Goal: Task Accomplishment & Management: Manage account settings

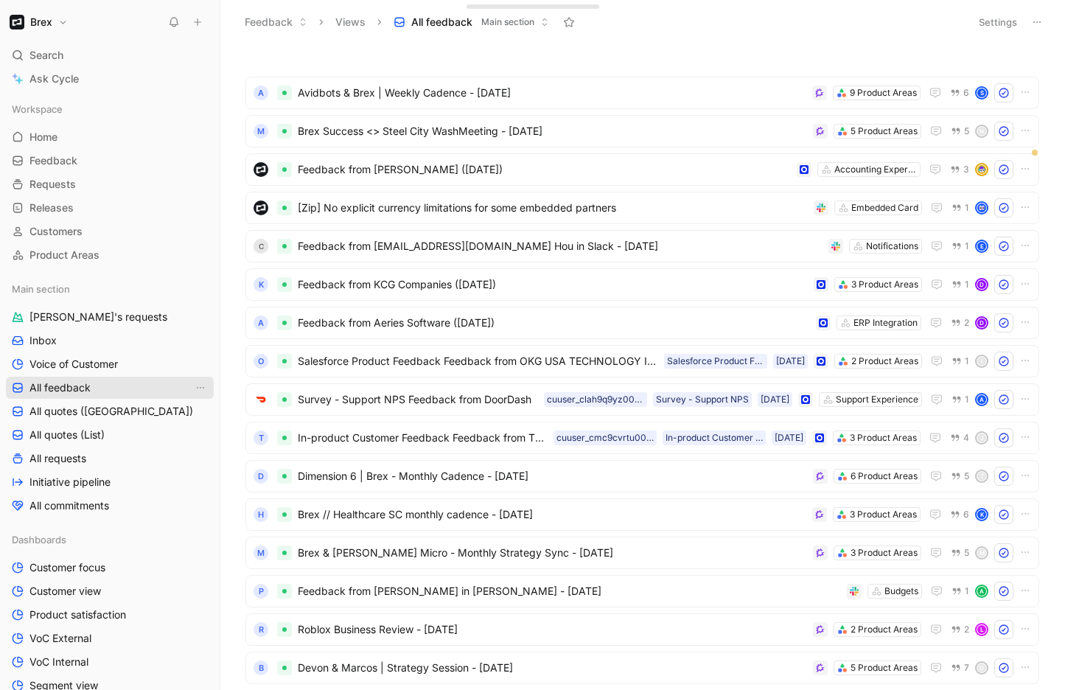
click at [58, 385] on span "All feedback" at bounding box center [59, 387] width 61 height 15
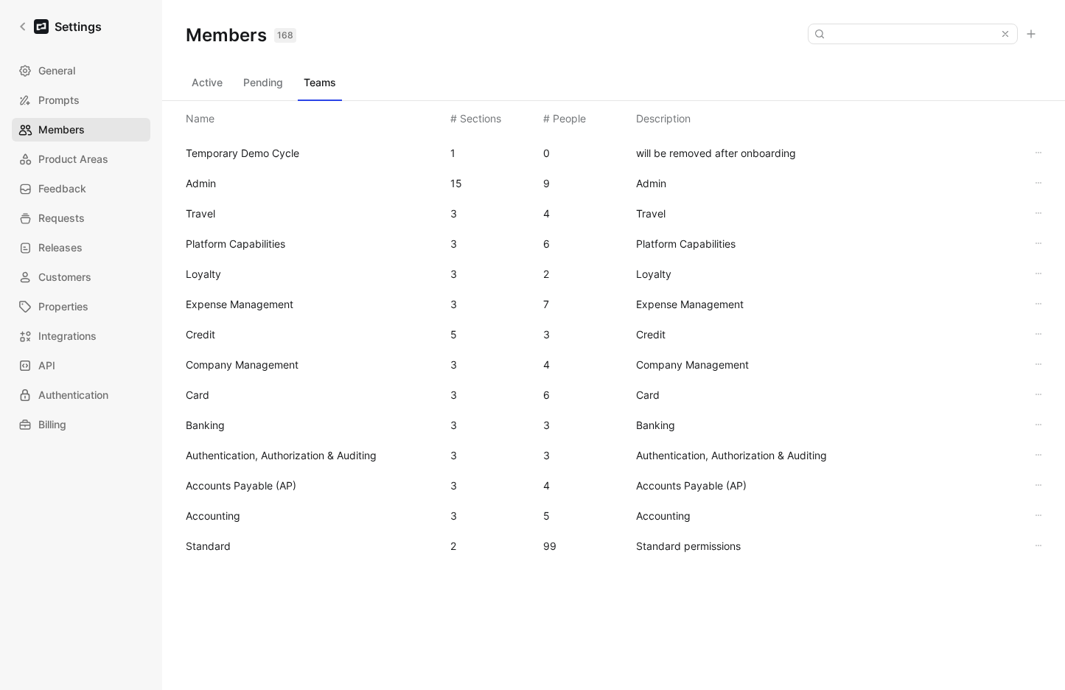
click at [63, 125] on span "Members" at bounding box center [61, 130] width 46 height 18
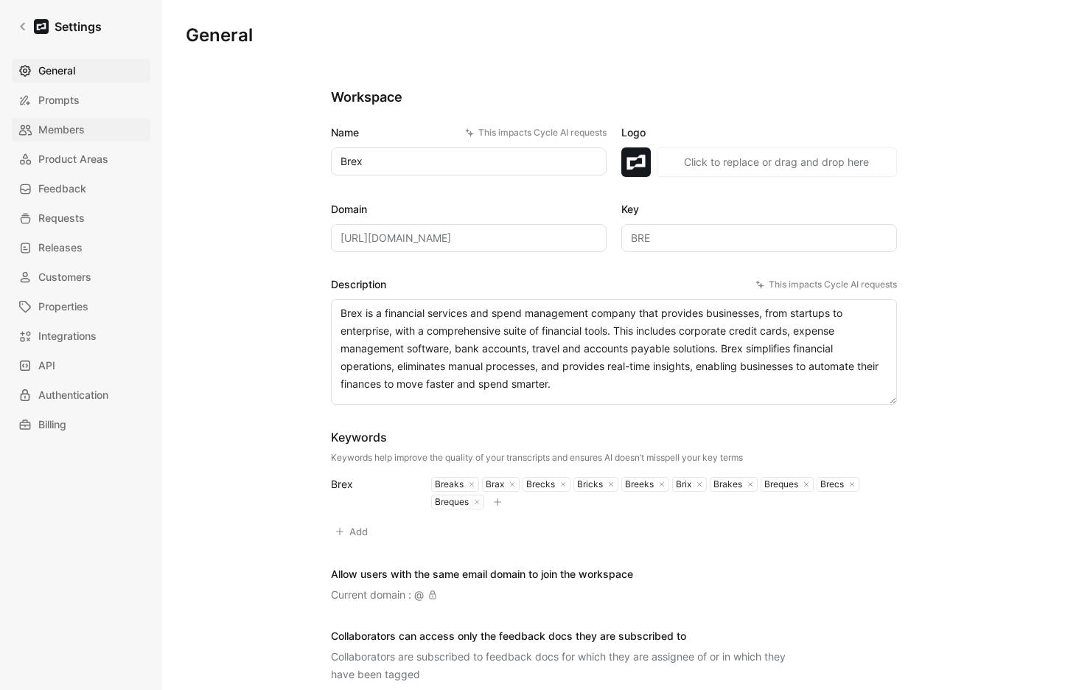
click at [73, 123] on span "Members" at bounding box center [61, 130] width 46 height 18
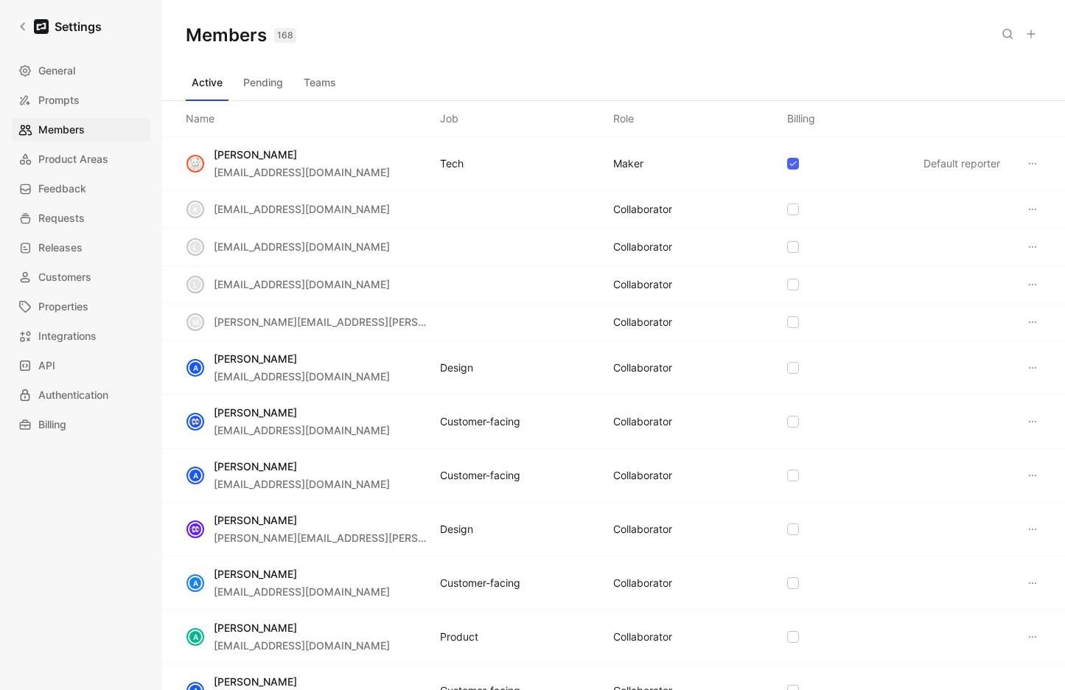
click at [1038, 33] on button at bounding box center [1031, 34] width 21 height 21
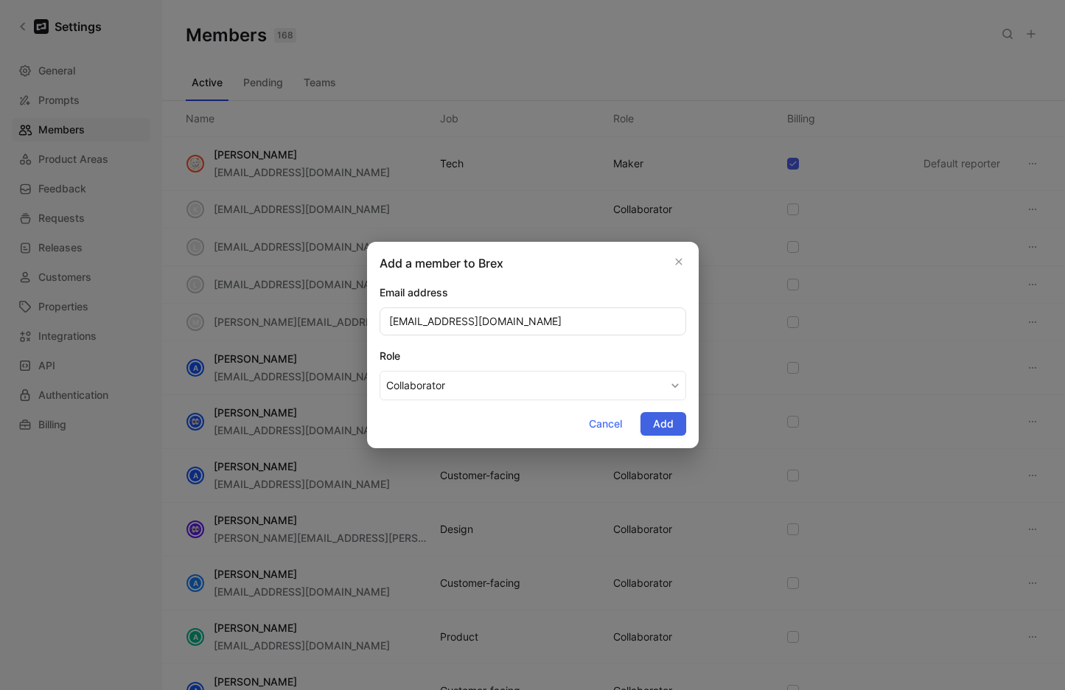
type input "[EMAIL_ADDRESS][DOMAIN_NAME]"
click at [659, 421] on span "Add" at bounding box center [663, 424] width 21 height 18
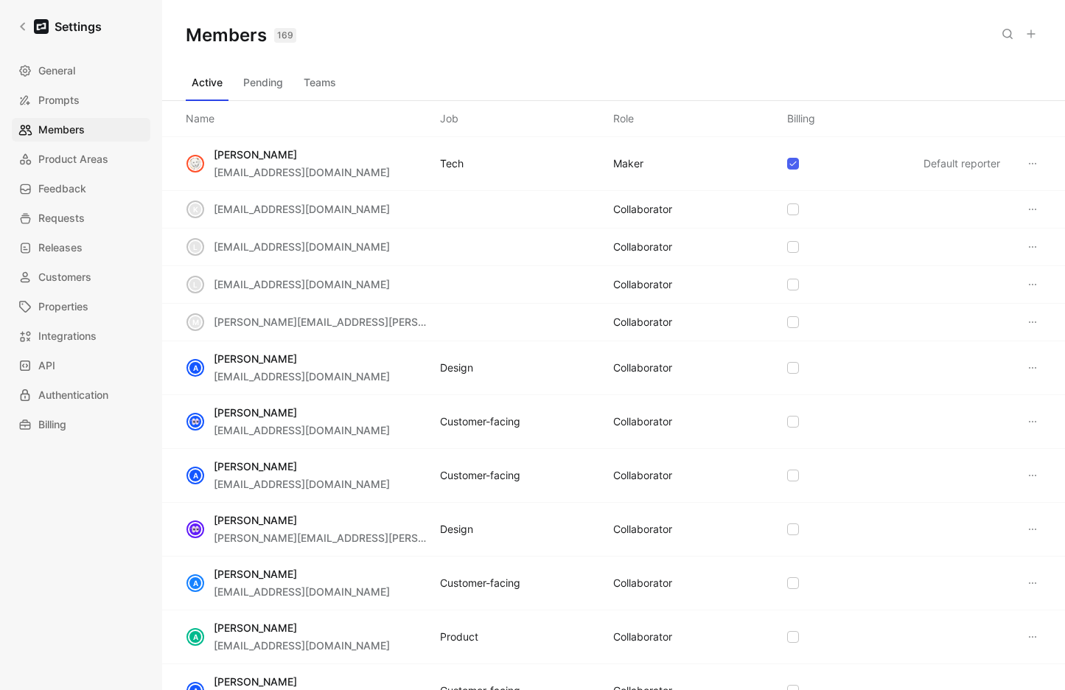
drag, startPoint x: 327, startPoint y: 83, endPoint x: 327, endPoint y: 93, distance: 9.6
click at [327, 83] on button "Teams" at bounding box center [320, 83] width 44 height 24
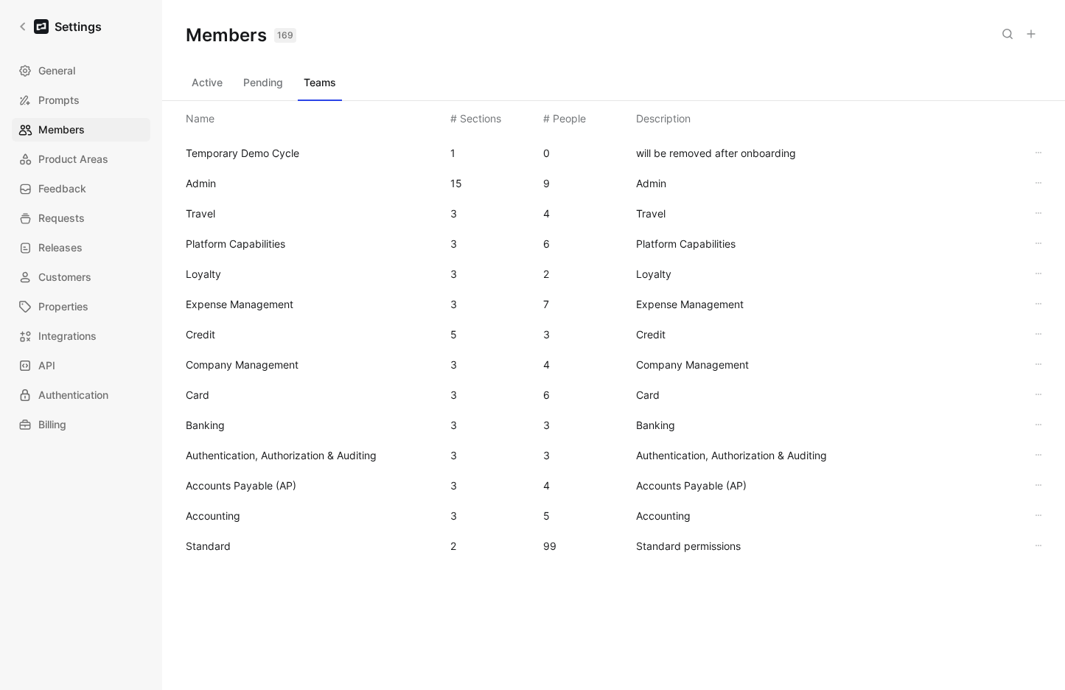
click at [235, 537] on span "Standard" at bounding box center [312, 546] width 253 height 18
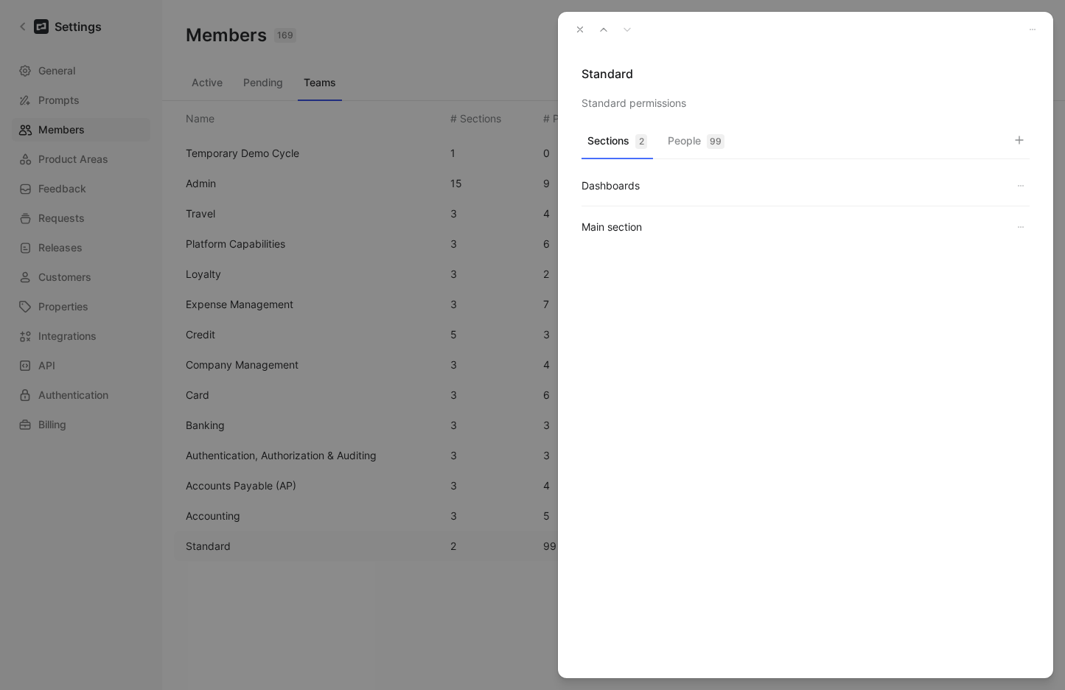
click at [679, 131] on button "People 99" at bounding box center [696, 144] width 69 height 29
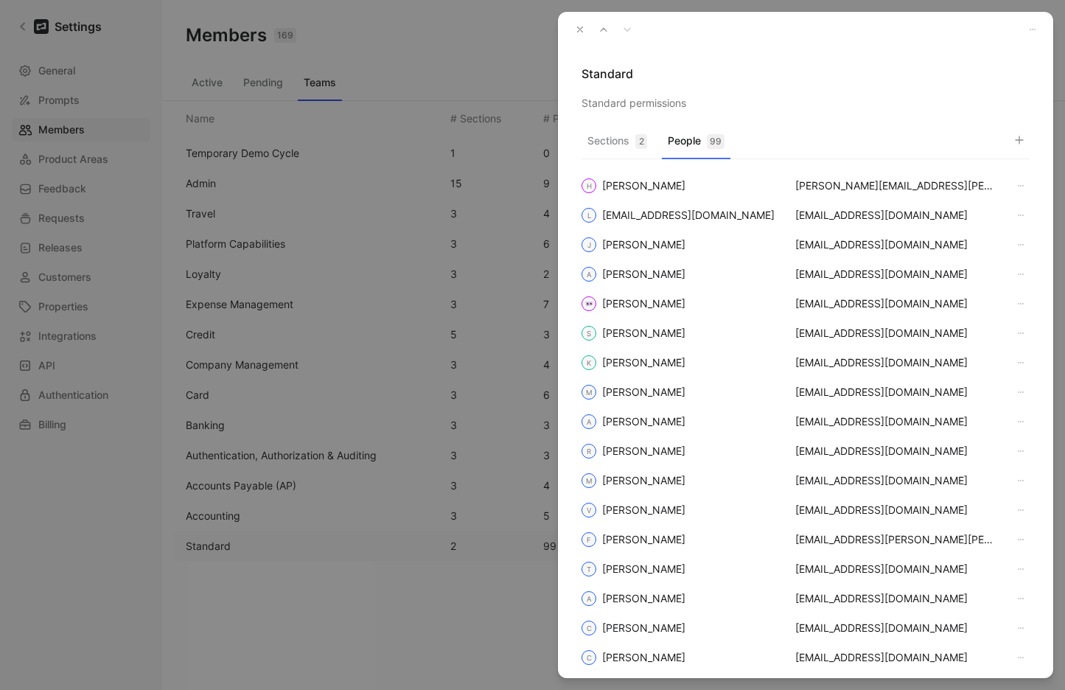
click at [1021, 134] on icon "button" at bounding box center [1019, 140] width 12 height 12
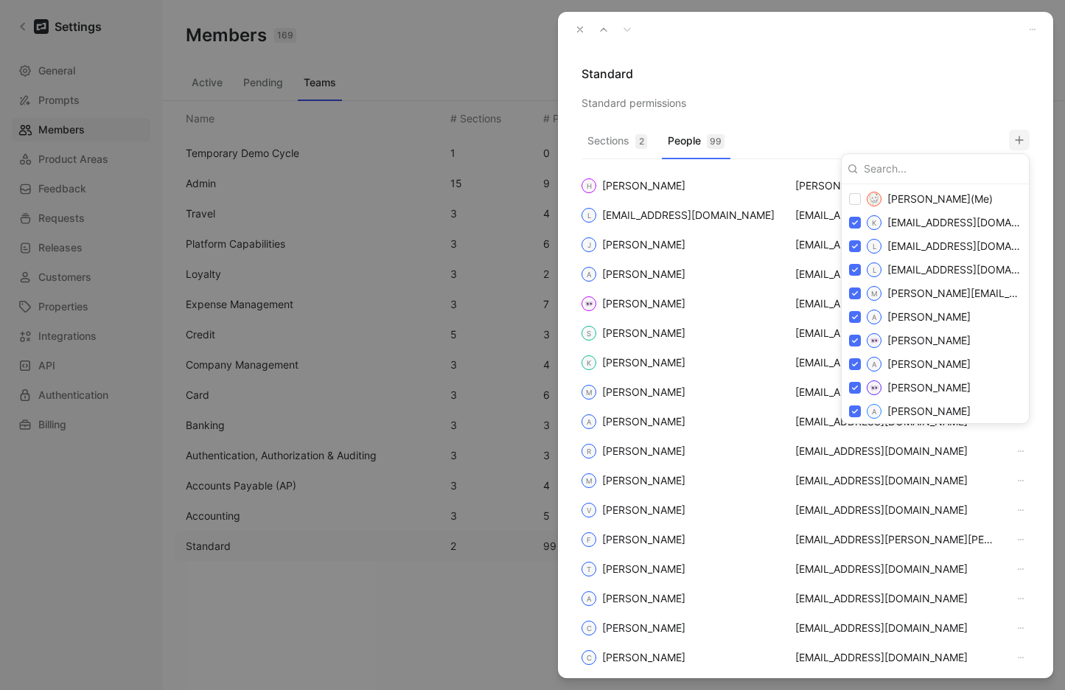
type input "bprice@brex.com"
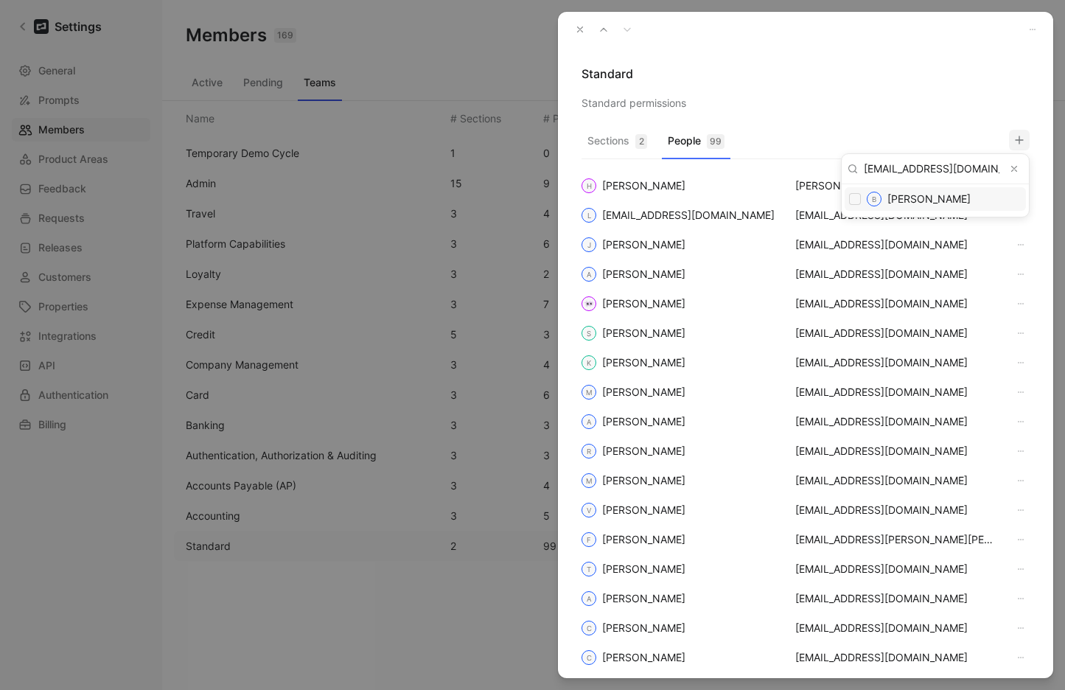
click at [927, 195] on span "Bob Price" at bounding box center [928, 198] width 83 height 13
checkbox input "true"
click at [959, 103] on div at bounding box center [532, 345] width 1065 height 690
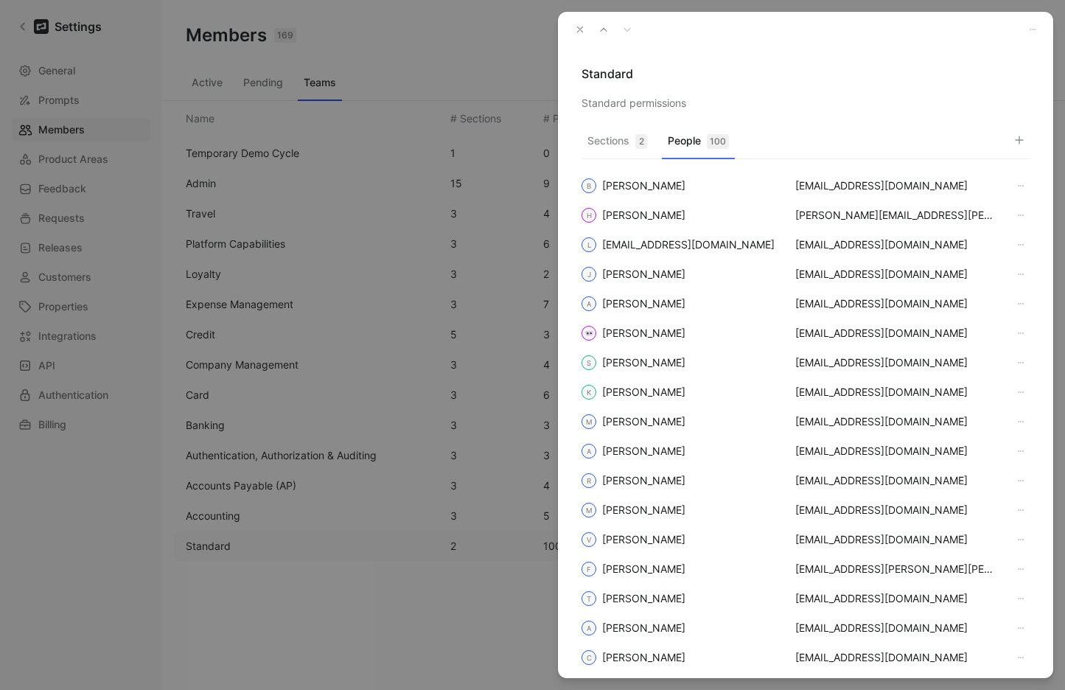
click at [575, 24] on icon "button" at bounding box center [580, 29] width 10 height 10
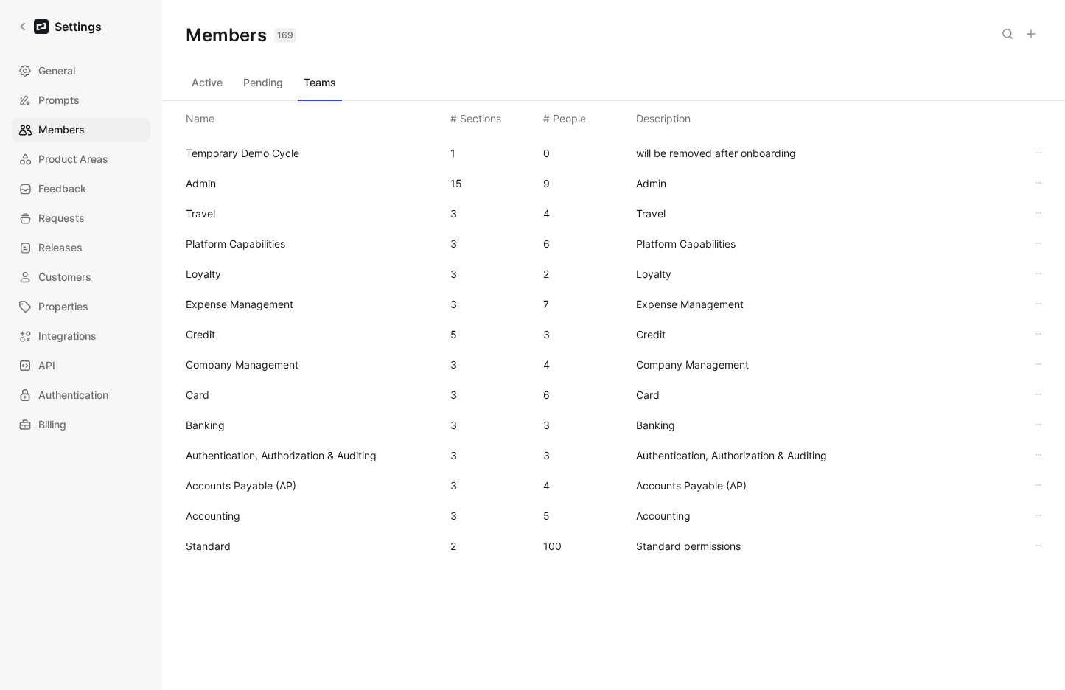
click at [221, 548] on span "Standard" at bounding box center [208, 545] width 45 height 13
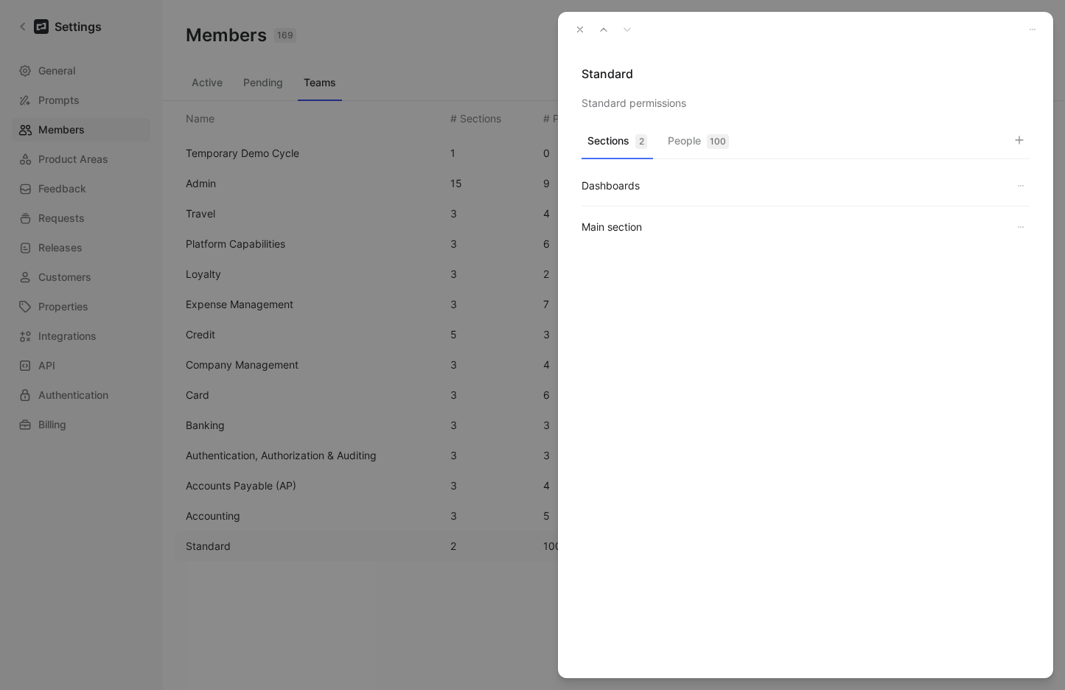
click at [698, 150] on button "People 100" at bounding box center [698, 144] width 73 height 29
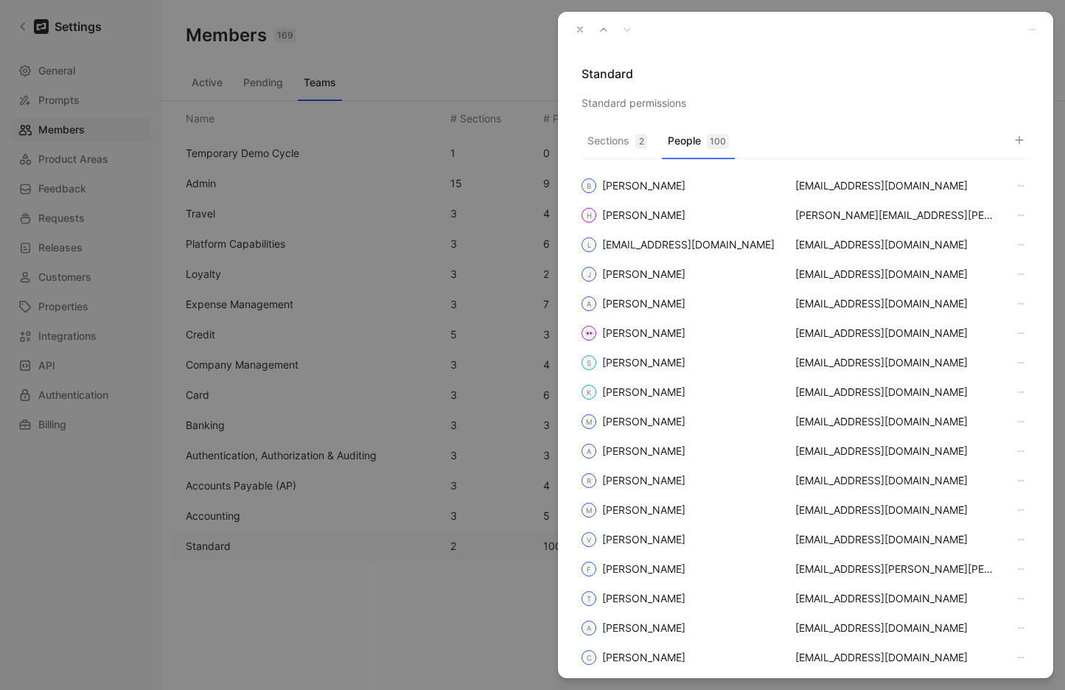
click at [1017, 143] on icon "button" at bounding box center [1019, 140] width 12 height 12
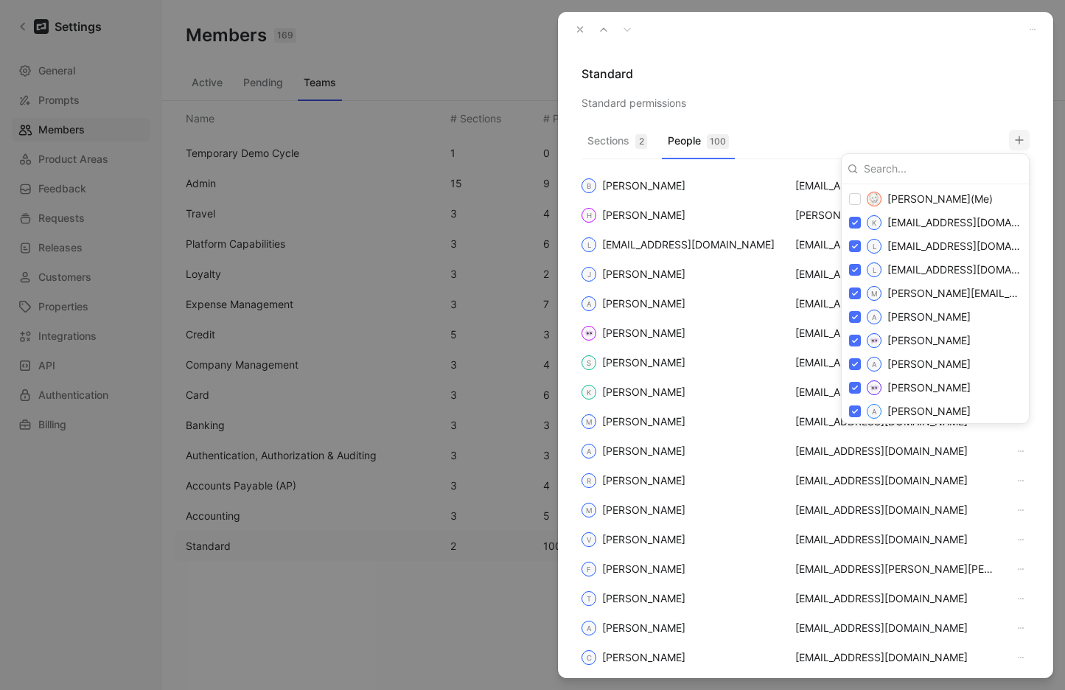
click at [581, 25] on div at bounding box center [532, 345] width 1065 height 690
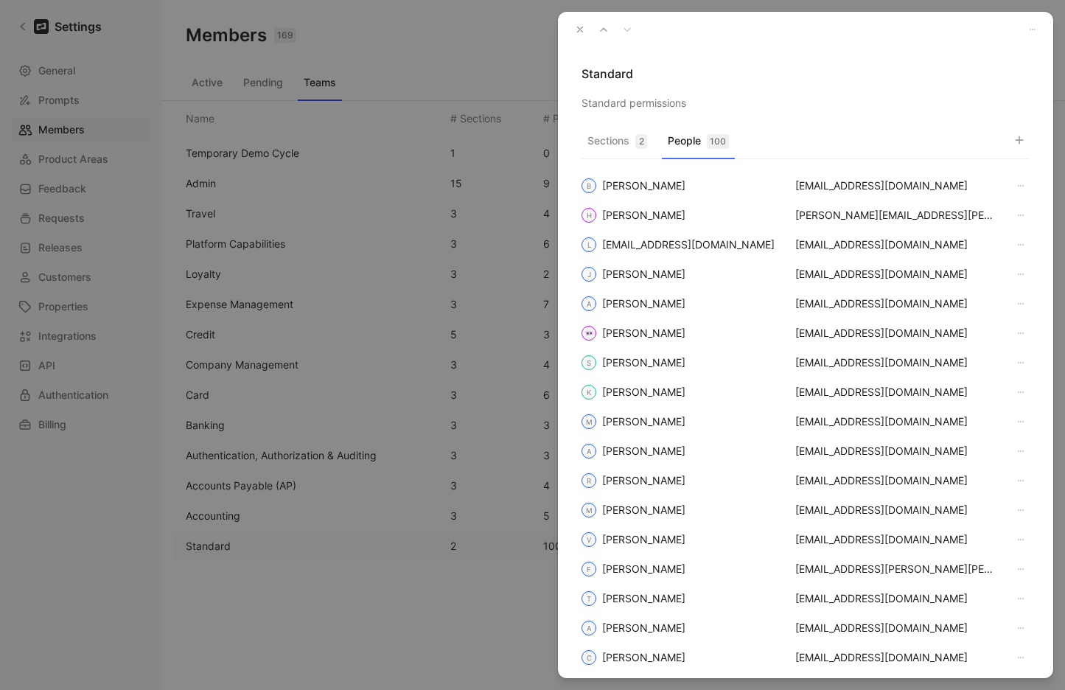
click at [576, 28] on icon "button" at bounding box center [580, 29] width 10 height 10
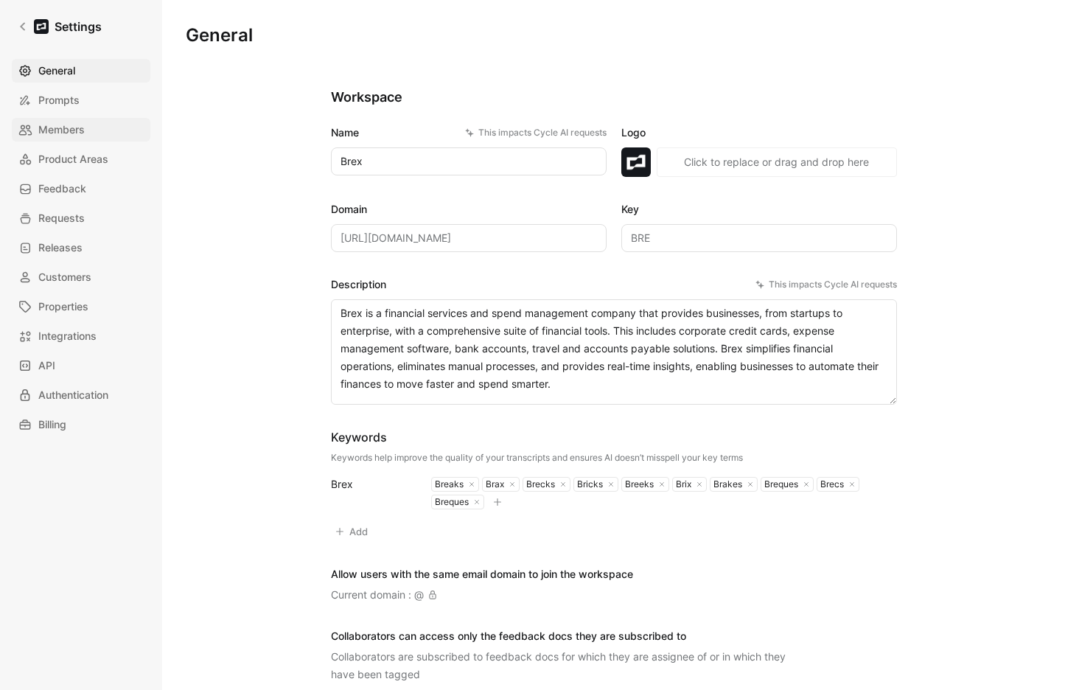
click at [80, 131] on span "Members" at bounding box center [61, 130] width 46 height 18
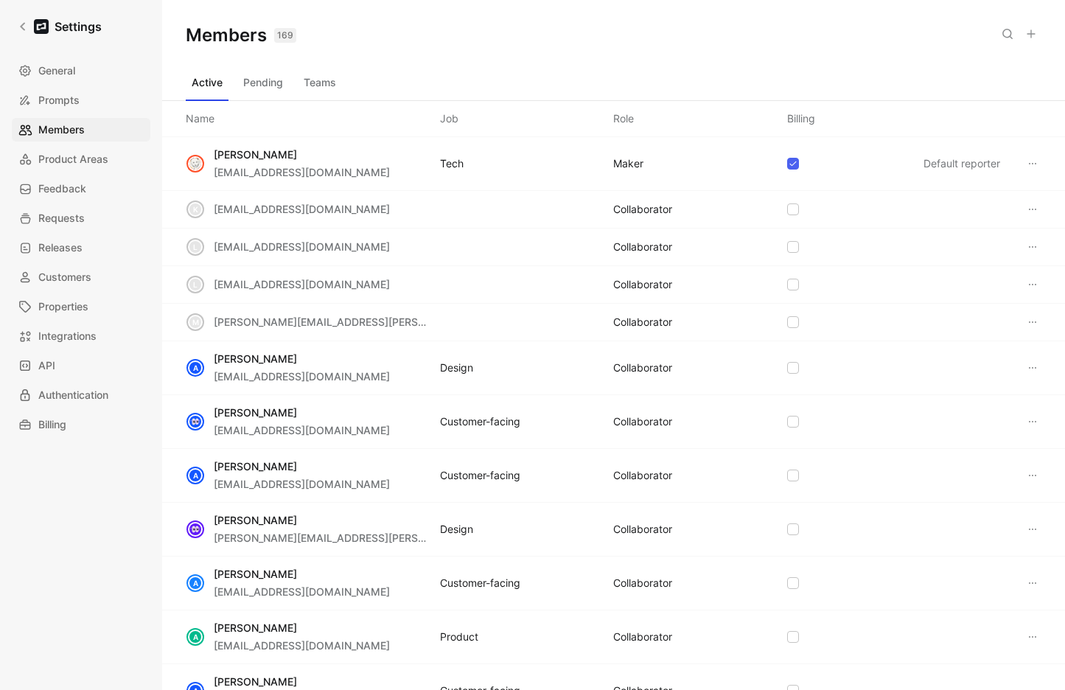
click at [324, 88] on button "Teams" at bounding box center [320, 83] width 44 height 24
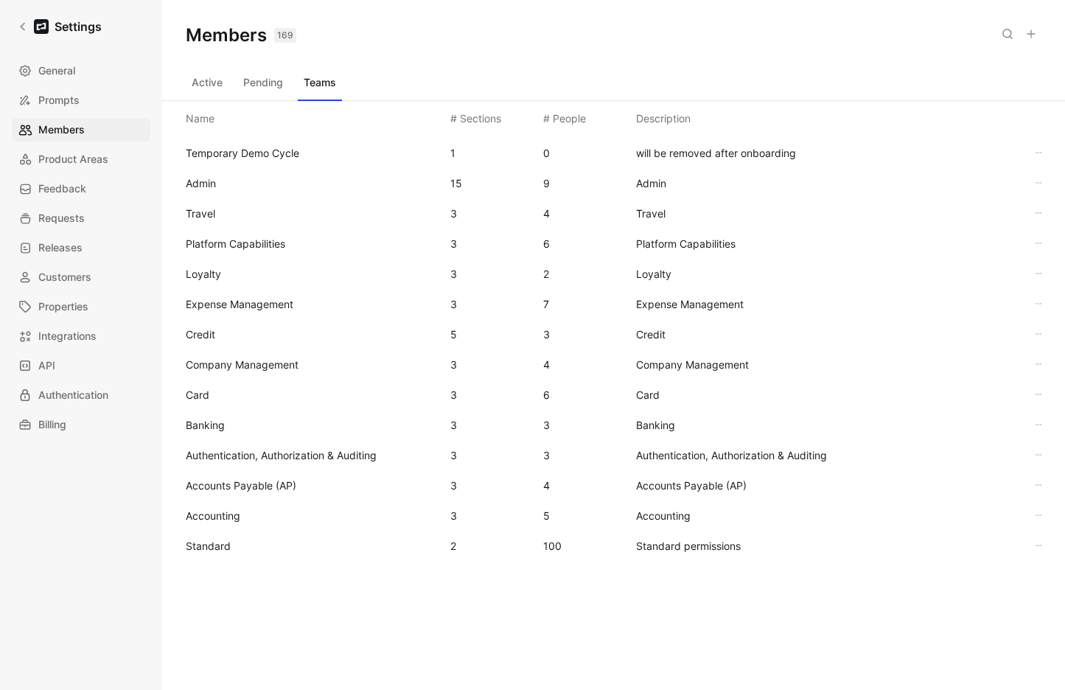
click at [232, 545] on span "Standard" at bounding box center [312, 546] width 253 height 18
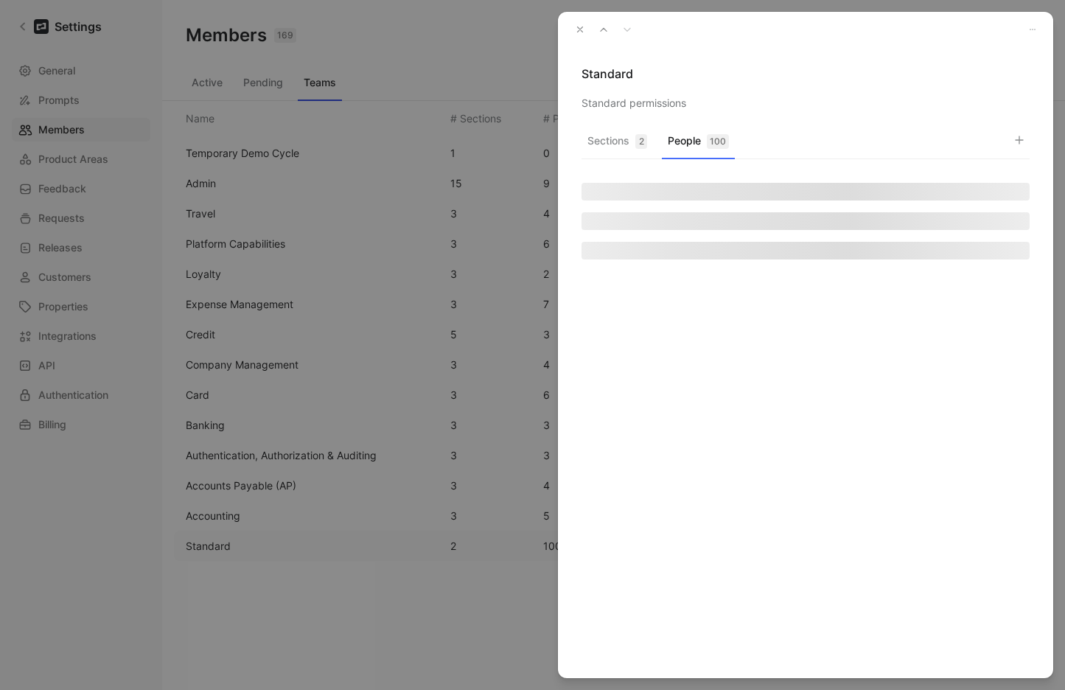
drag, startPoint x: 698, startPoint y: 146, endPoint x: 839, endPoint y: 113, distance: 144.6
click at [698, 145] on button "People 100" at bounding box center [698, 144] width 73 height 29
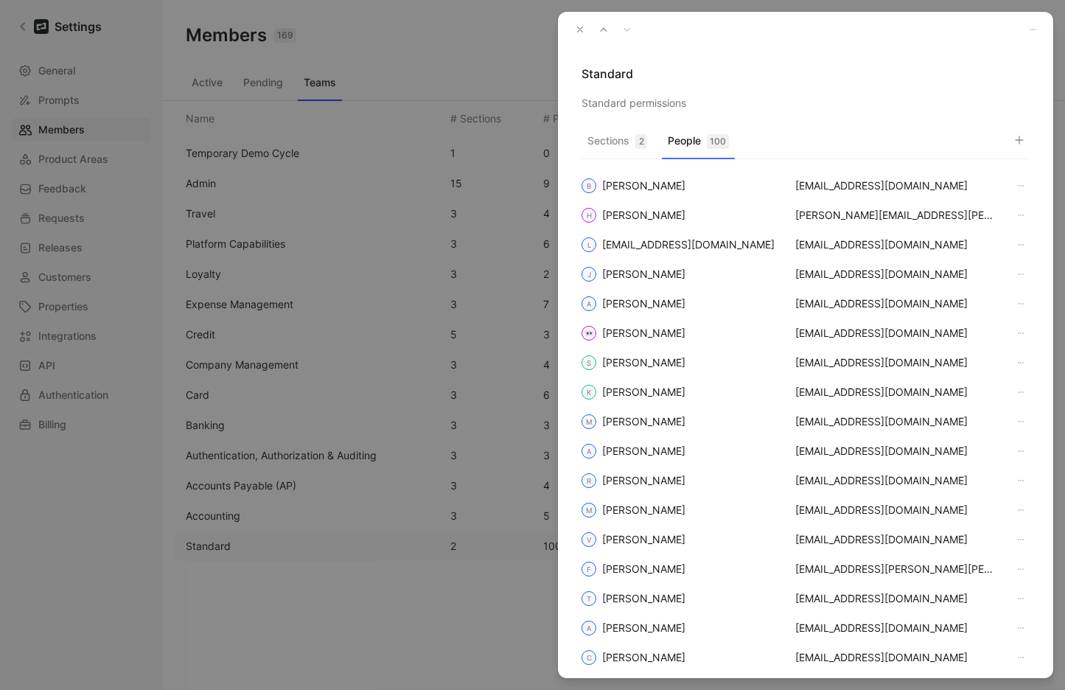
click at [1015, 135] on icon "button" at bounding box center [1019, 140] width 12 height 12
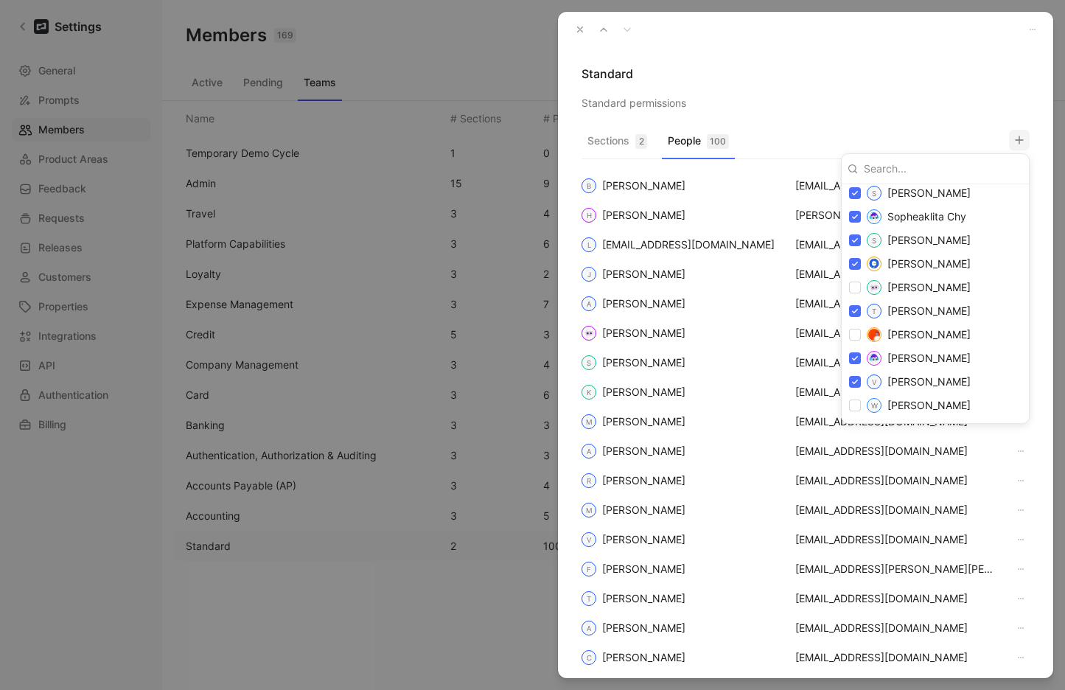
scroll to position [2741, 0]
click at [581, 27] on div at bounding box center [532, 345] width 1065 height 690
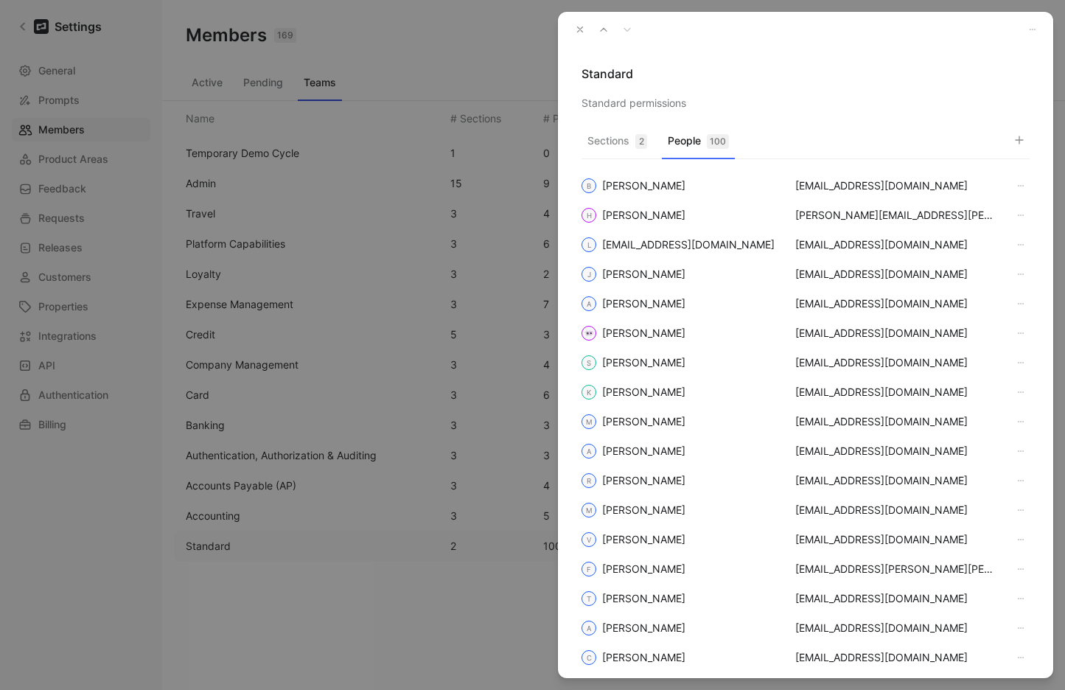
click at [578, 31] on icon "button" at bounding box center [580, 29] width 10 height 10
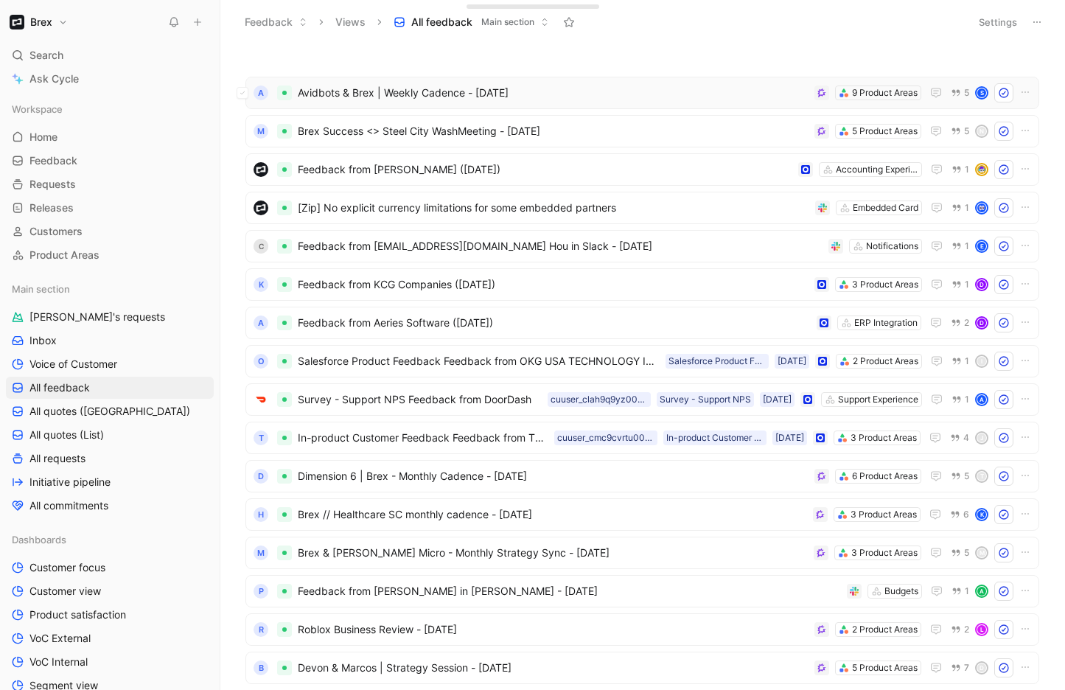
click at [612, 100] on span "Avidbots & Brex | Weekly Cadence - [DATE]" at bounding box center [553, 93] width 511 height 18
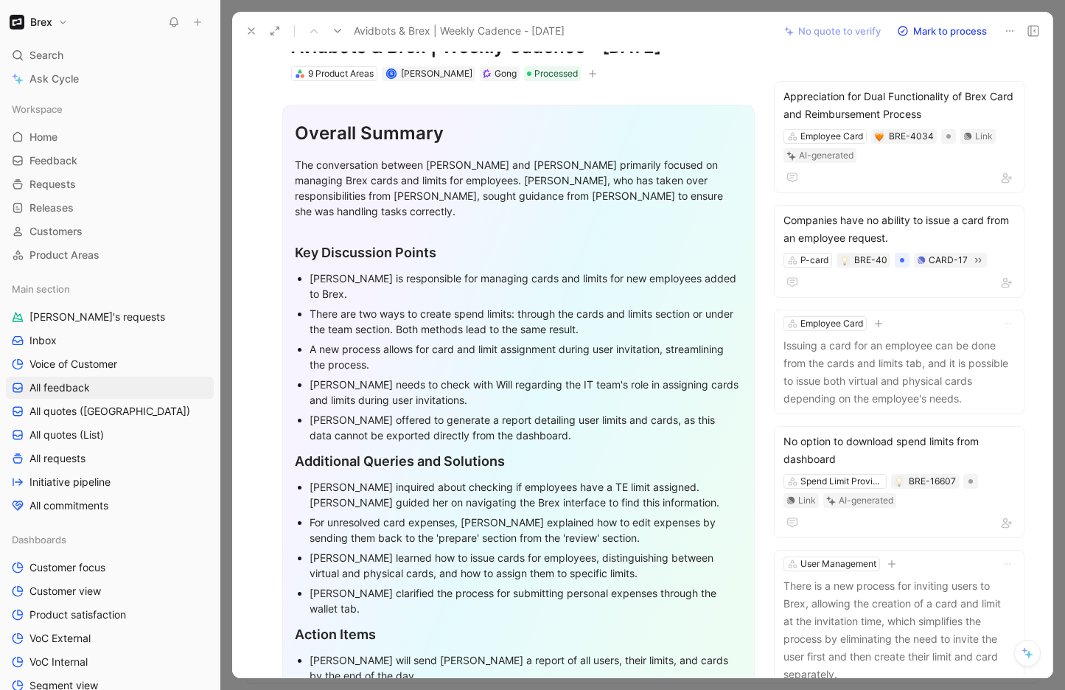
scroll to position [154, 0]
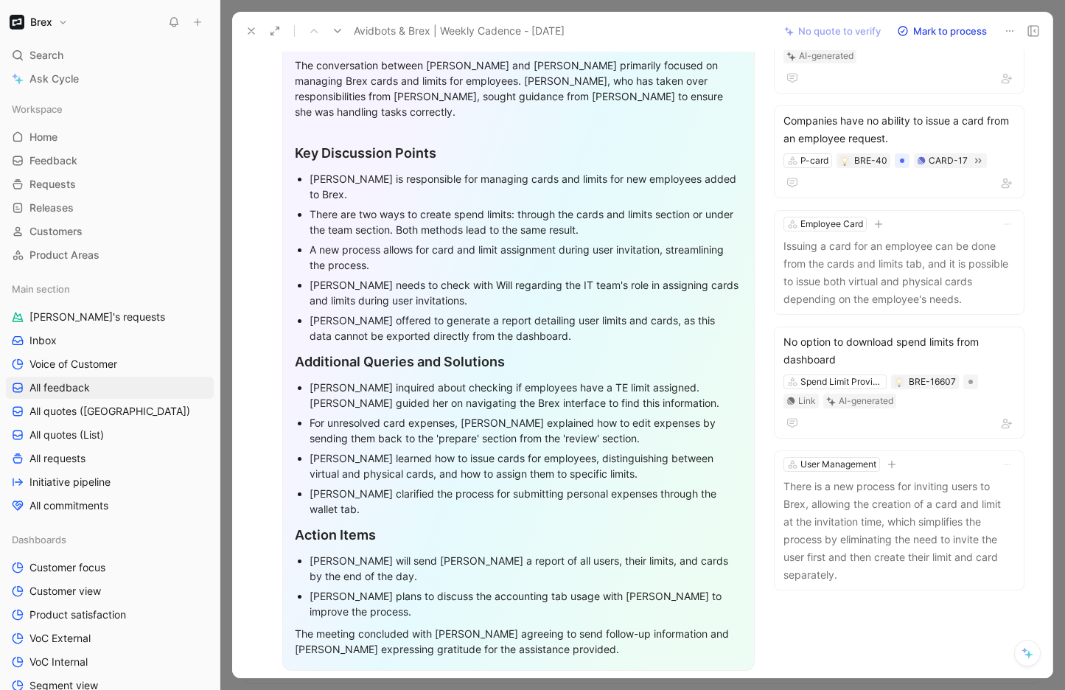
click at [253, 30] on icon at bounding box center [251, 31] width 12 height 12
